Goal: Task Accomplishment & Management: Use online tool/utility

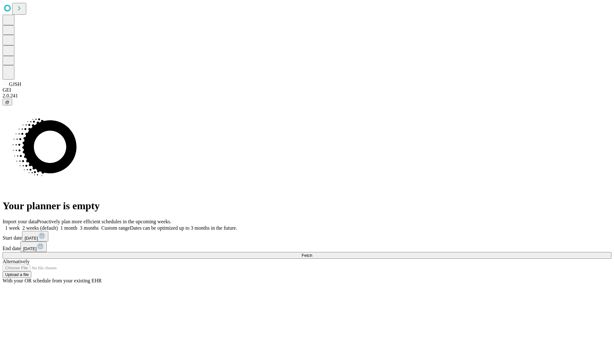
click at [312, 253] on span "Fetch" at bounding box center [306, 255] width 11 height 5
